Goal: Task Accomplishment & Management: Manage account settings

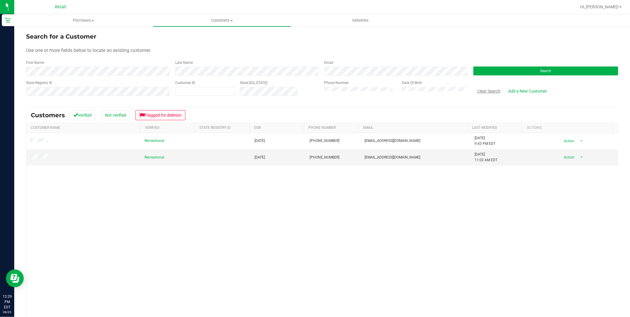
click at [495, 87] on button "Clear Search" at bounding box center [488, 91] width 31 height 10
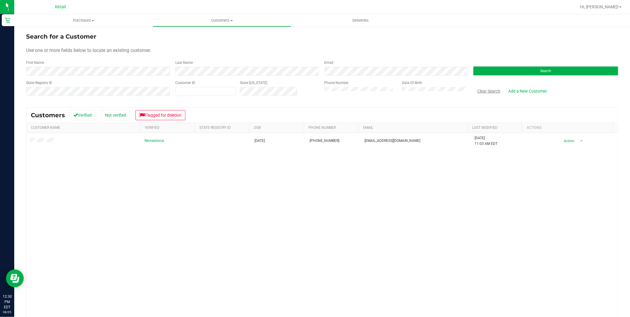
click at [487, 91] on button "Clear Search" at bounding box center [488, 91] width 31 height 10
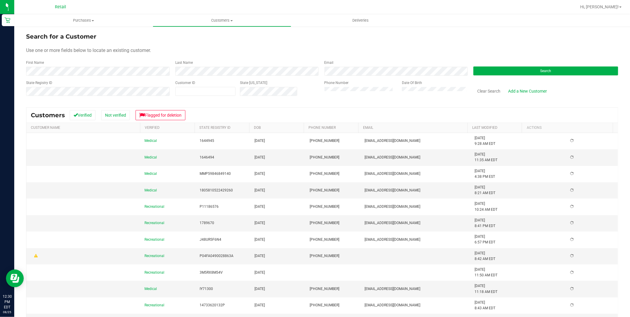
click at [439, 86] on div "Date Of Birth" at bounding box center [432, 90] width 71 height 21
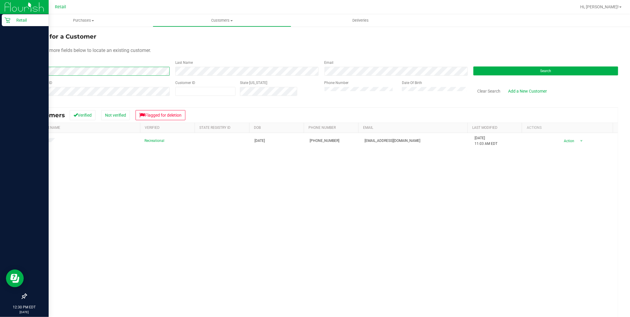
click at [0, 63] on html "Retail 12:30 PM EDT [DATE] 08/25 Retail Hi, [PERSON_NAME]! Purchases Summary of…" at bounding box center [315, 158] width 630 height 317
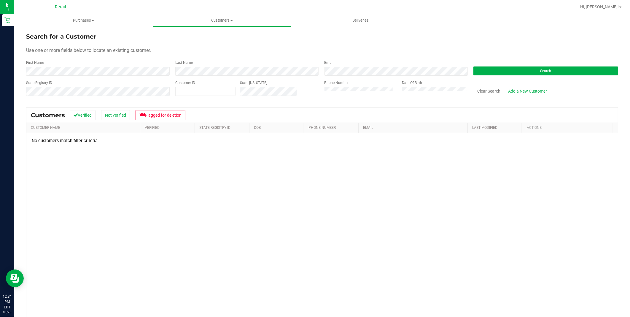
click at [347, 94] on div "Phone Number Date Of Birth" at bounding box center [394, 90] width 149 height 21
drag, startPoint x: 510, startPoint y: 64, endPoint x: 509, endPoint y: 67, distance: 3.3
click at [509, 67] on div "Search" at bounding box center [543, 68] width 149 height 16
click at [509, 70] on button "Search" at bounding box center [545, 70] width 145 height 9
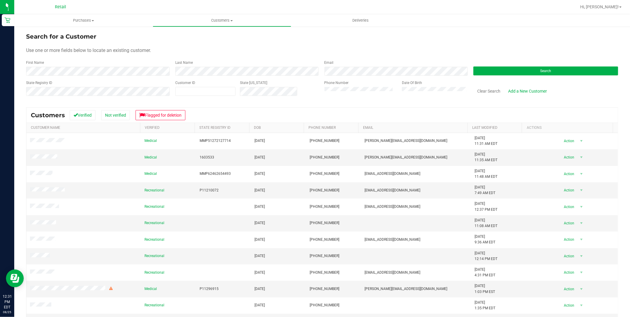
click at [185, 73] on div "Last Name" at bounding box center [245, 68] width 149 height 16
click at [493, 76] on form "Search for a Customer Use one or more fields below to locate an existing custom…" at bounding box center [322, 66] width 592 height 69
click at [491, 73] on button "Search" at bounding box center [545, 70] width 145 height 9
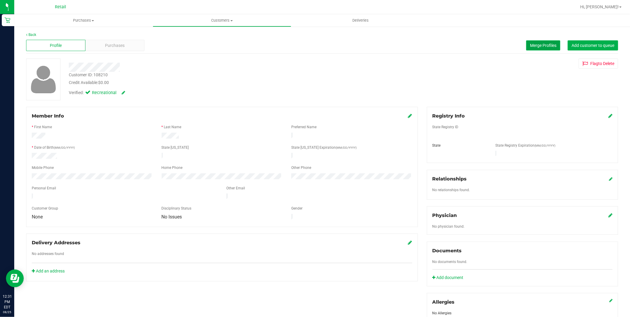
click at [537, 47] on span "Merge Profiles" at bounding box center [543, 45] width 26 height 5
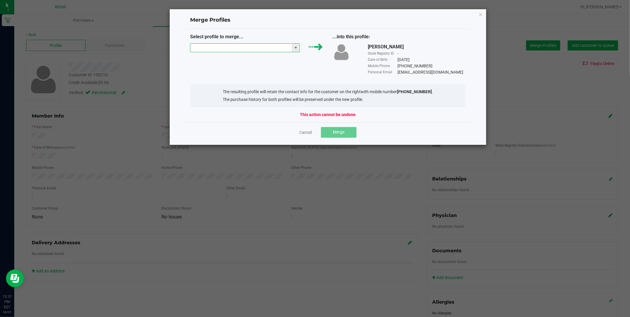
click at [223, 50] on input "NO DATA FOUND" at bounding box center [241, 48] width 102 height 8
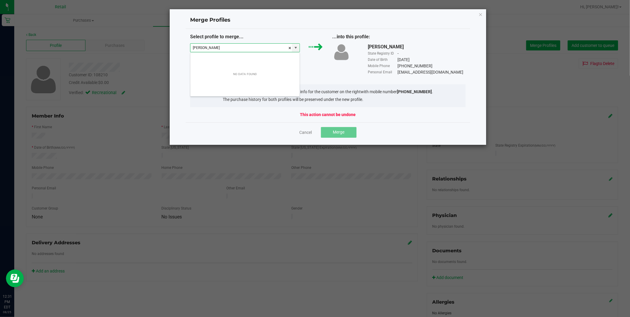
scroll to position [9, 110]
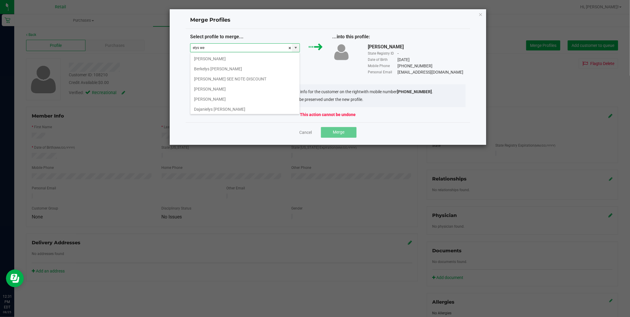
type input "elys web"
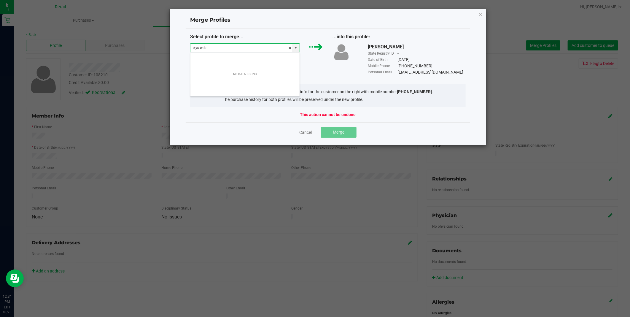
drag, startPoint x: 215, startPoint y: 47, endPoint x: 171, endPoint y: 47, distance: 43.3
click at [171, 47] on div "Merge Profiles Select profile to merge... elys web ...into this profile: [PERSO…" at bounding box center [327, 77] width 317 height 136
type input "elyssa"
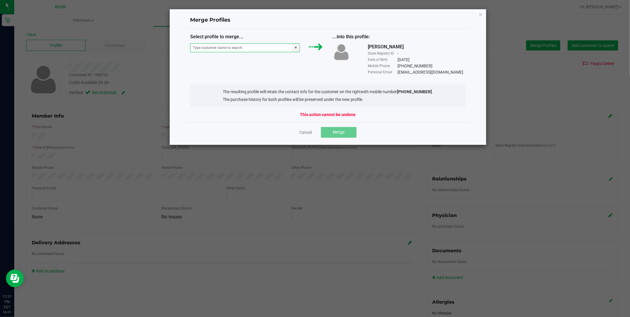
click at [251, 103] on div "Merge Profiles Select profile to merge... ...into this profile: [PERSON_NAME] S…" at bounding box center [327, 77] width 317 height 136
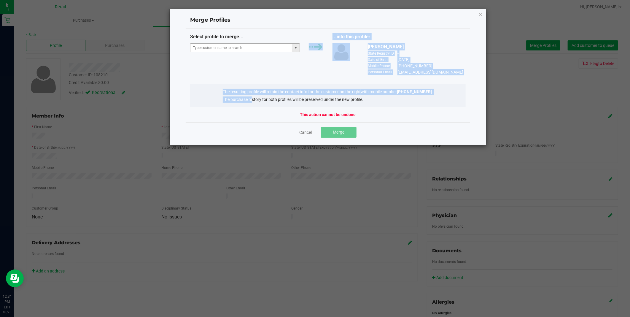
click at [295, 48] on span at bounding box center [295, 47] width 5 height 5
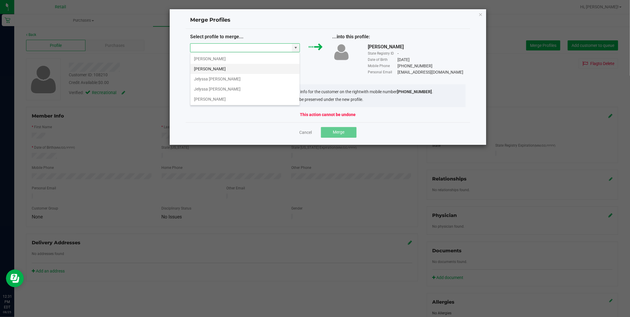
click at [223, 67] on li "[PERSON_NAME]" at bounding box center [244, 69] width 109 height 10
type input "[PERSON_NAME]"
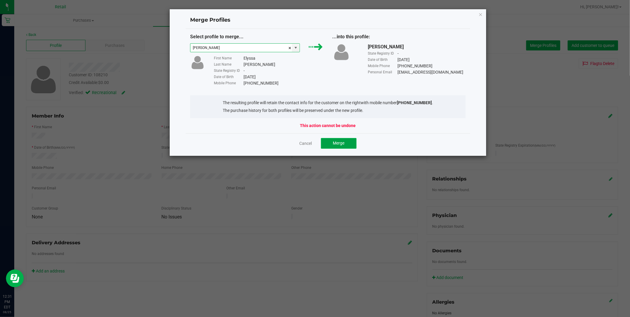
click at [342, 144] on span "Merge" at bounding box center [339, 143] width 12 height 5
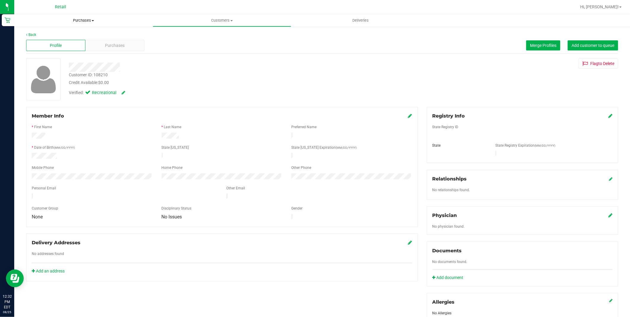
drag, startPoint x: 82, startPoint y: 18, endPoint x: 79, endPoint y: 20, distance: 3.2
click at [82, 18] on span "Purchases" at bounding box center [83, 20] width 138 height 5
click at [67, 34] on span "Summary of purchases" at bounding box center [44, 35] width 61 height 5
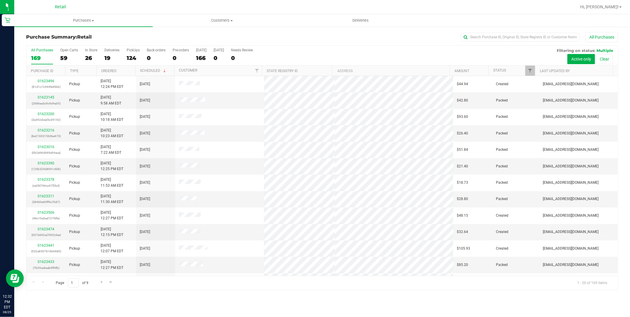
drag, startPoint x: 47, startPoint y: 82, endPoint x: 171, endPoint y: 7, distance: 145.5
click at [171, 7] on div at bounding box center [341, 7] width 470 height 12
click at [89, 60] on div "26" at bounding box center [91, 58] width 12 height 7
click at [0, 0] on input "In Store 26" at bounding box center [0, 0] width 0 height 0
click at [93, 57] on div "25" at bounding box center [91, 58] width 12 height 7
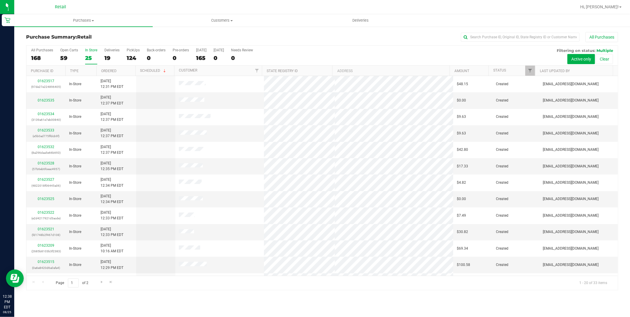
click at [0, 0] on input "In Store 25" at bounding box center [0, 0] width 0 height 0
click at [113, 69] on link "Ordered" at bounding box center [108, 71] width 15 height 4
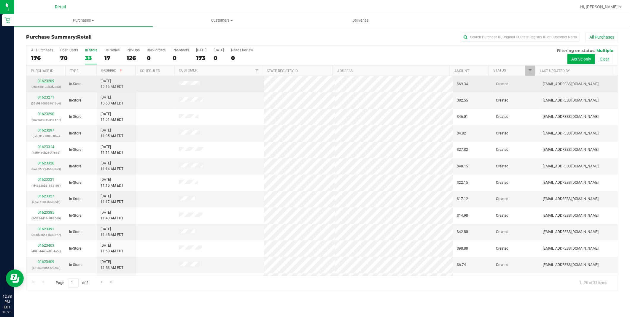
click at [48, 79] on link "01623209" at bounding box center [46, 81] width 17 height 4
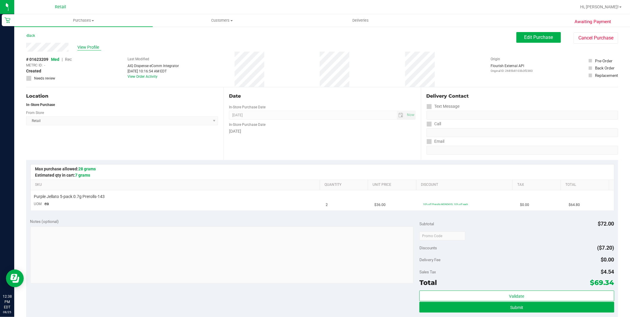
click at [85, 47] on span "View Profile" at bounding box center [89, 47] width 24 height 6
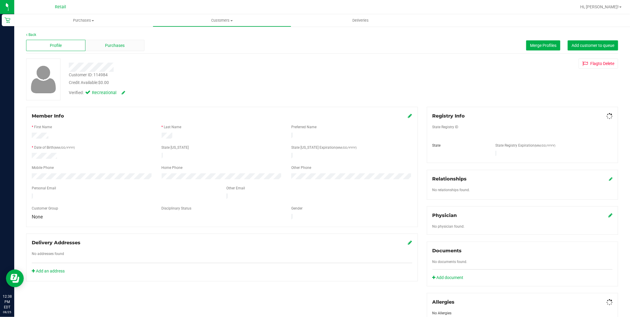
click at [101, 46] on div "Purchases" at bounding box center [114, 45] width 59 height 11
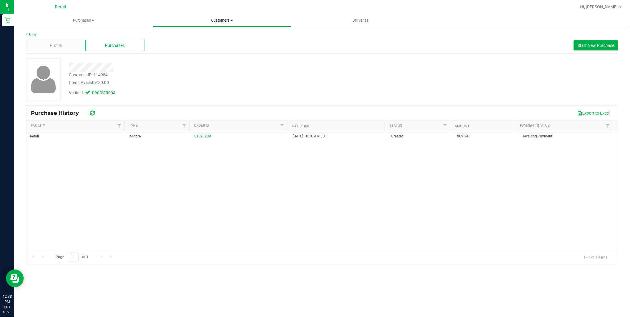
click at [218, 19] on span "Customers" at bounding box center [222, 20] width 138 height 5
click at [202, 38] on li "All customers" at bounding box center [222, 35] width 138 height 7
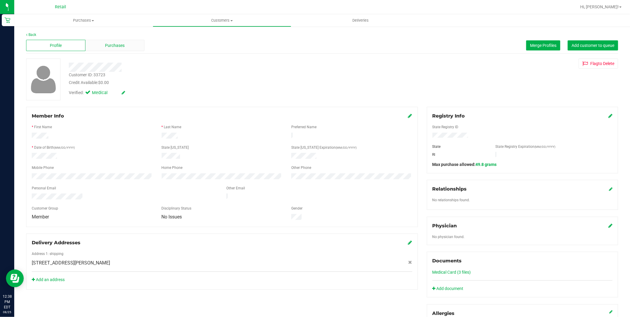
click at [107, 42] on span "Purchases" at bounding box center [115, 45] width 20 height 6
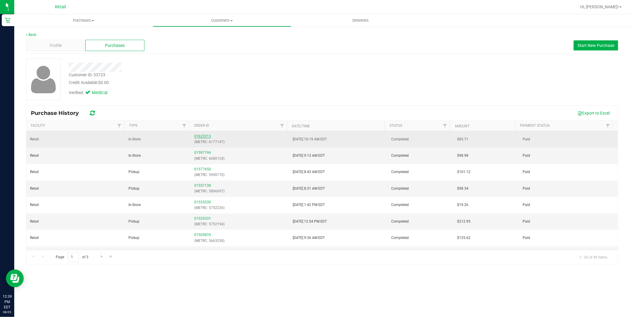
click at [198, 138] on link "01623213" at bounding box center [202, 136] width 17 height 4
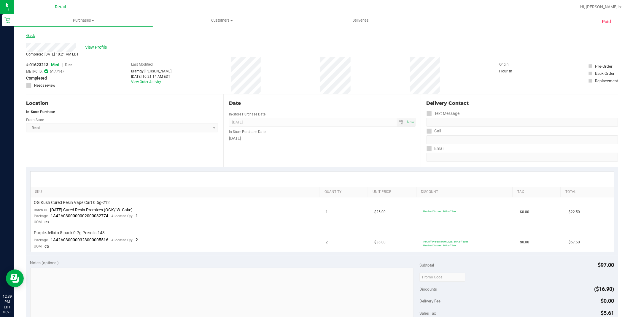
click at [34, 35] on link "Back" at bounding box center [30, 36] width 9 height 4
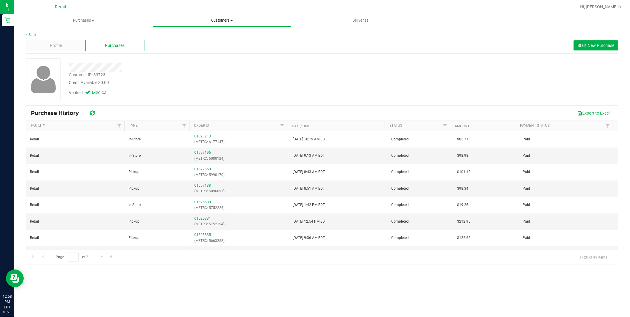
drag, startPoint x: 209, startPoint y: 19, endPoint x: 208, endPoint y: 22, distance: 3.2
click at [209, 19] on span "Customers" at bounding box center [222, 20] width 138 height 5
click at [84, 22] on span "Purchases" at bounding box center [84, 20] width 138 height 5
click at [56, 5] on span "Retail" at bounding box center [60, 6] width 11 height 5
click at [363, 20] on span "Deliveries" at bounding box center [360, 20] width 32 height 5
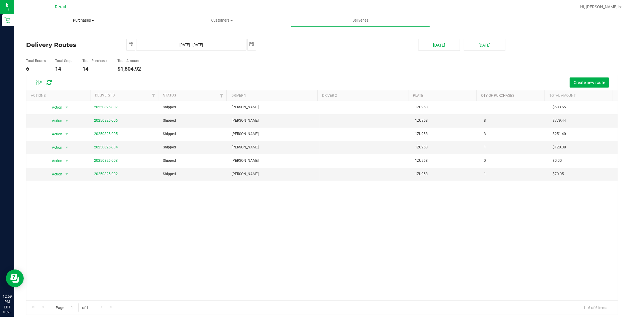
click at [84, 20] on span "Purchases" at bounding box center [84, 20] width 138 height 5
click at [58, 34] on span "Summary of purchases" at bounding box center [44, 35] width 61 height 5
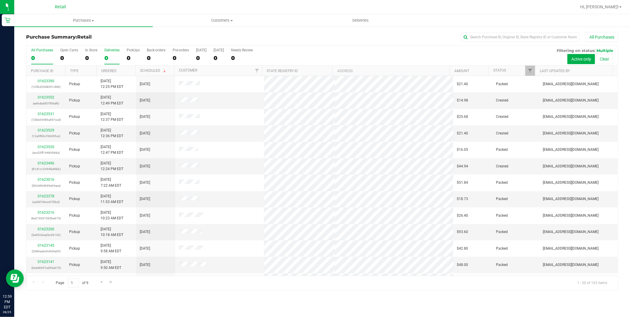
click at [112, 58] on div "0" at bounding box center [111, 58] width 15 height 7
click at [0, 0] on input "Deliveries 0" at bounding box center [0, 0] width 0 height 0
click at [47, 165] on link "01623421" at bounding box center [46, 163] width 17 height 4
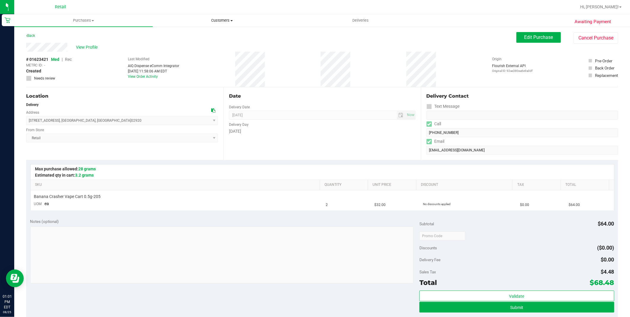
click at [221, 20] on span "Customers" at bounding box center [222, 20] width 138 height 5
click at [91, 21] on span "Purchases" at bounding box center [84, 20] width 138 height 5
click at [62, 35] on span "Summary of purchases" at bounding box center [44, 35] width 61 height 5
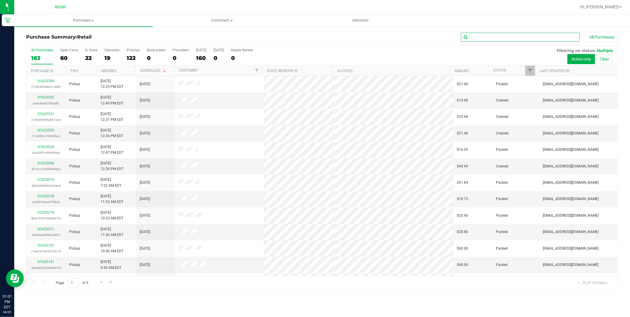
click at [484, 38] on input "text" at bounding box center [520, 37] width 119 height 9
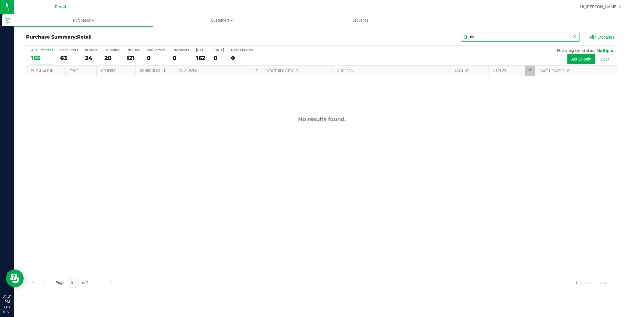
type input "h"
type input "k"
click at [86, 20] on span "Purchases" at bounding box center [83, 20] width 138 height 5
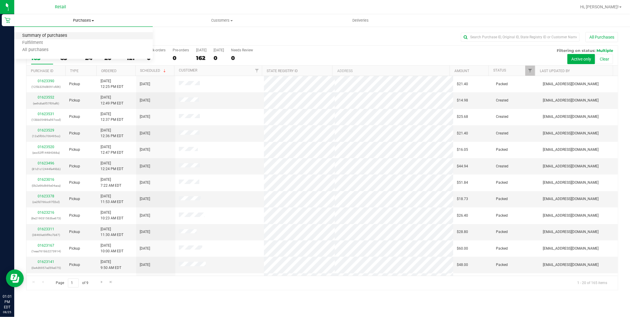
click at [58, 37] on span "Summary of purchases" at bounding box center [44, 35] width 61 height 5
click at [127, 58] on div "0" at bounding box center [133, 58] width 13 height 7
click at [0, 0] on input "PickUps 0" at bounding box center [0, 0] width 0 height 0
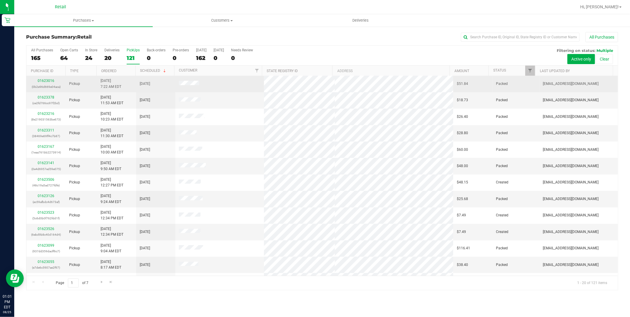
scroll to position [129, 0]
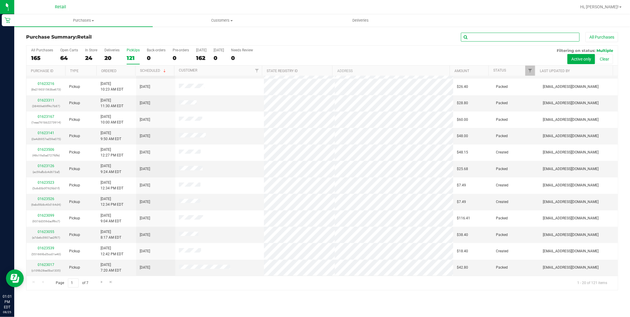
click at [496, 35] on input "text" at bounding box center [520, 37] width 119 height 9
type input "[PERSON_NAME]"
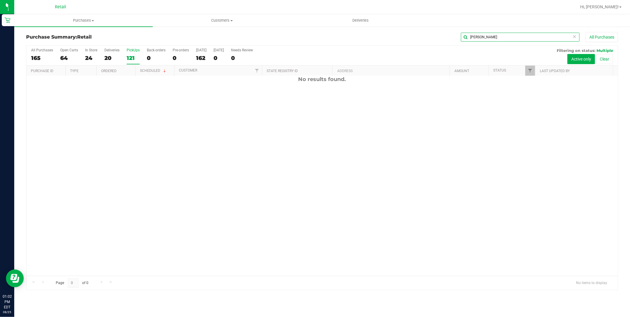
scroll to position [0, 0]
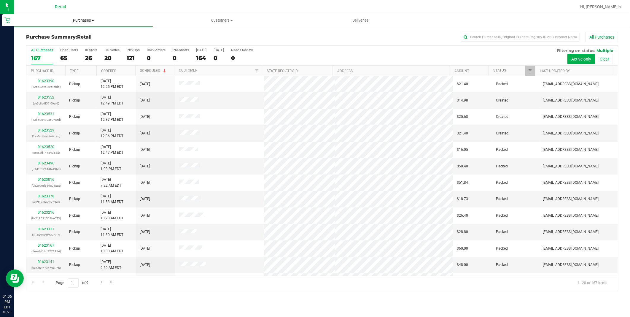
click at [90, 19] on span "Purchases" at bounding box center [83, 20] width 138 height 5
click at [58, 37] on span "Summary of purchases" at bounding box center [44, 35] width 61 height 5
click at [497, 39] on input "text" at bounding box center [520, 37] width 119 height 9
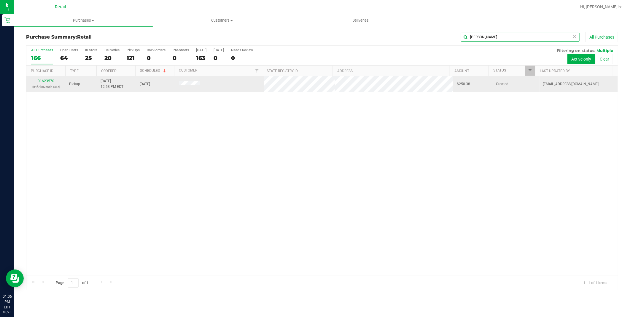
type input "wendy"
click at [43, 77] on td "01623570 (04f8f882a5d41c1e)" at bounding box center [45, 84] width 39 height 16
click at [39, 79] on link "01623570" at bounding box center [46, 81] width 17 height 4
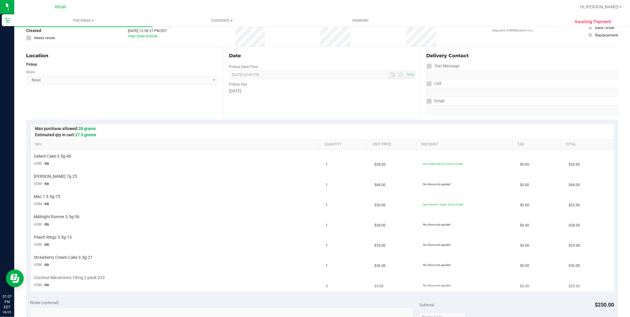
scroll to position [132, 0]
